Goal: Navigation & Orientation: Find specific page/section

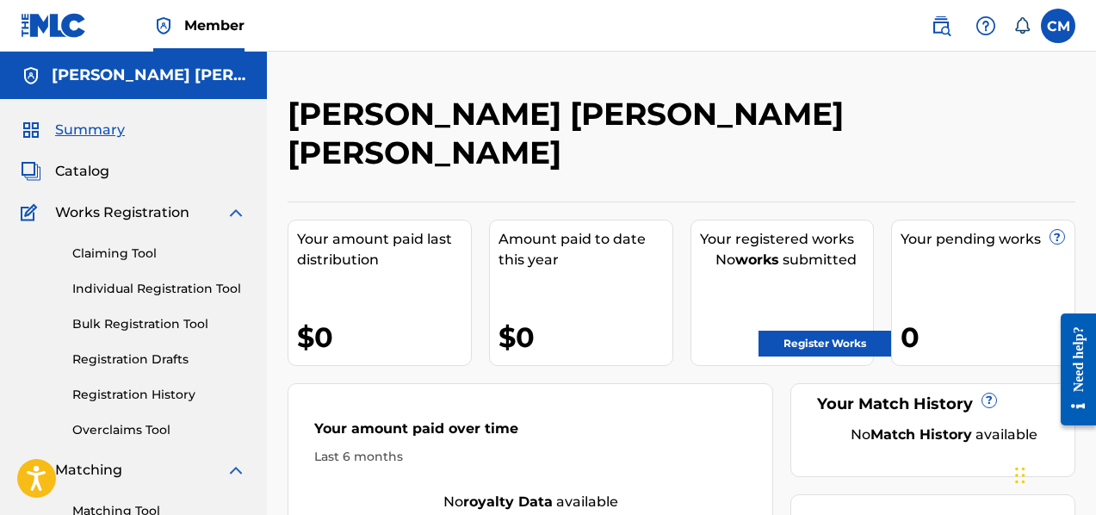
click at [1054, 28] on label at bounding box center [1058, 26] width 34 height 34
click at [1058, 26] on input "CM [PERSON_NAME] [EMAIL_ADDRESS][DOMAIN_NAME] Notification Preferences Profile …" at bounding box center [1058, 26] width 0 height 0
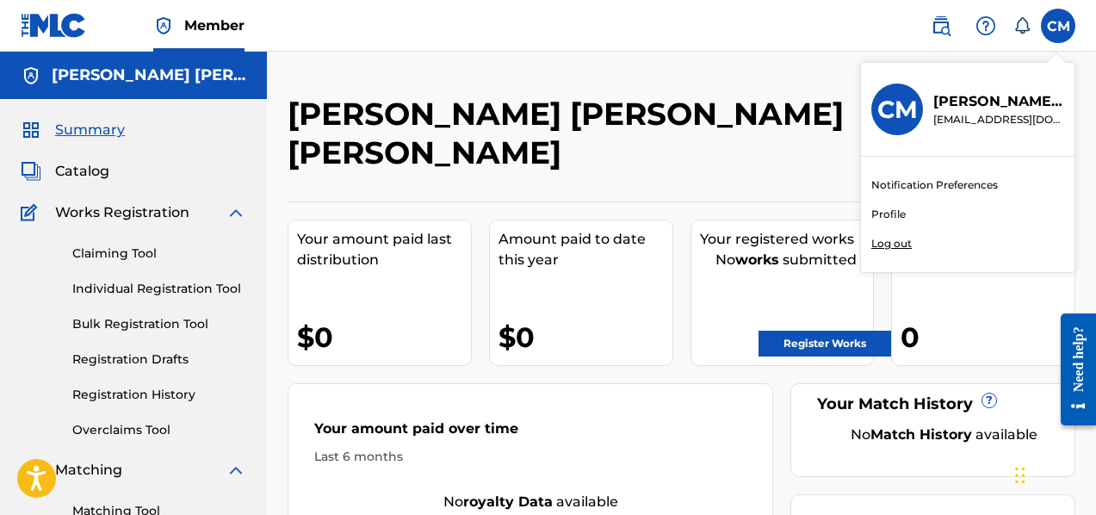
click at [91, 175] on span "Catalog" at bounding box center [82, 171] width 54 height 21
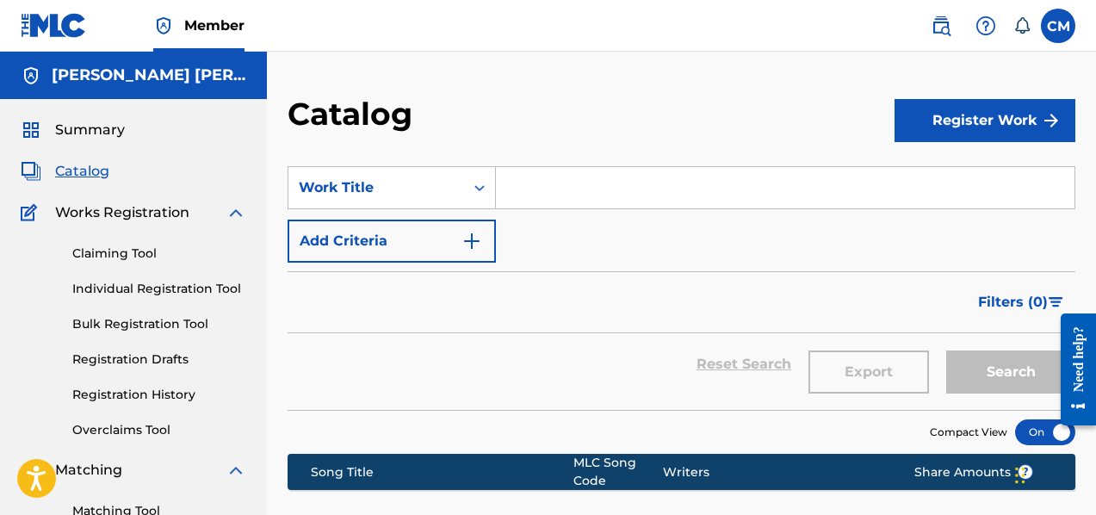
click at [61, 26] on img at bounding box center [54, 25] width 66 height 25
